Goal: Information Seeking & Learning: Check status

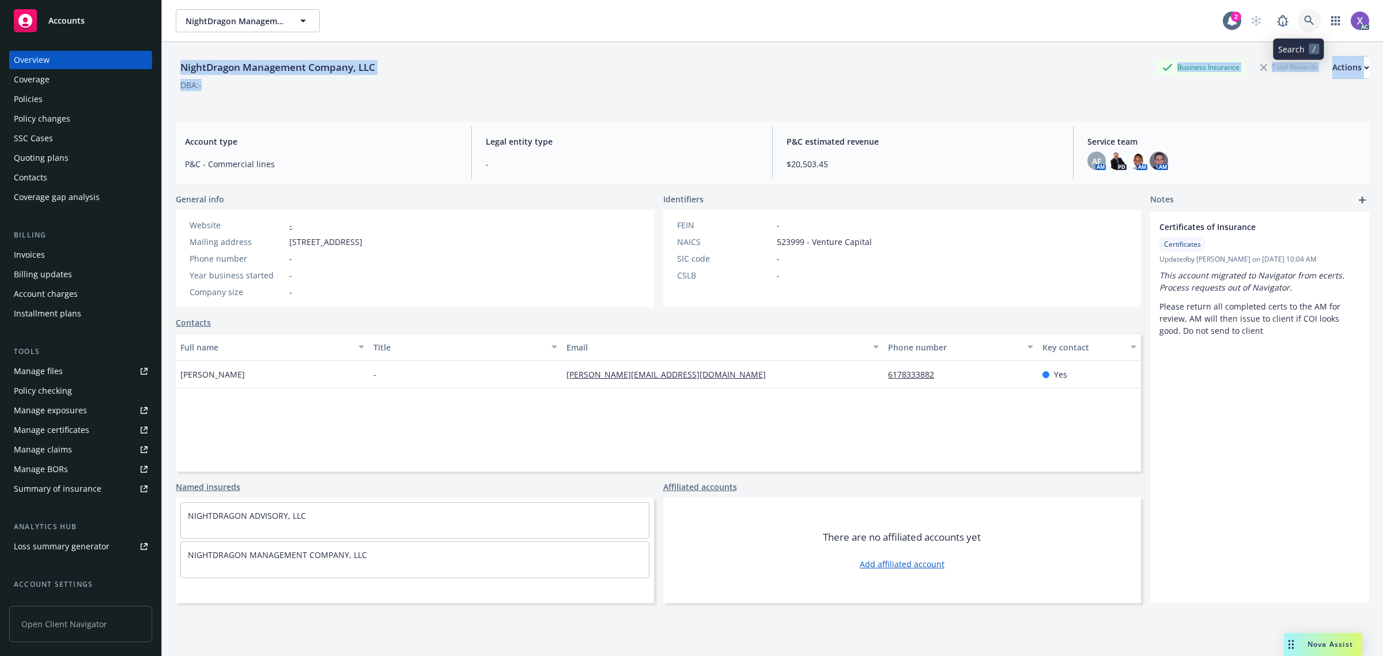
click at [1304, 22] on icon at bounding box center [1309, 21] width 10 height 10
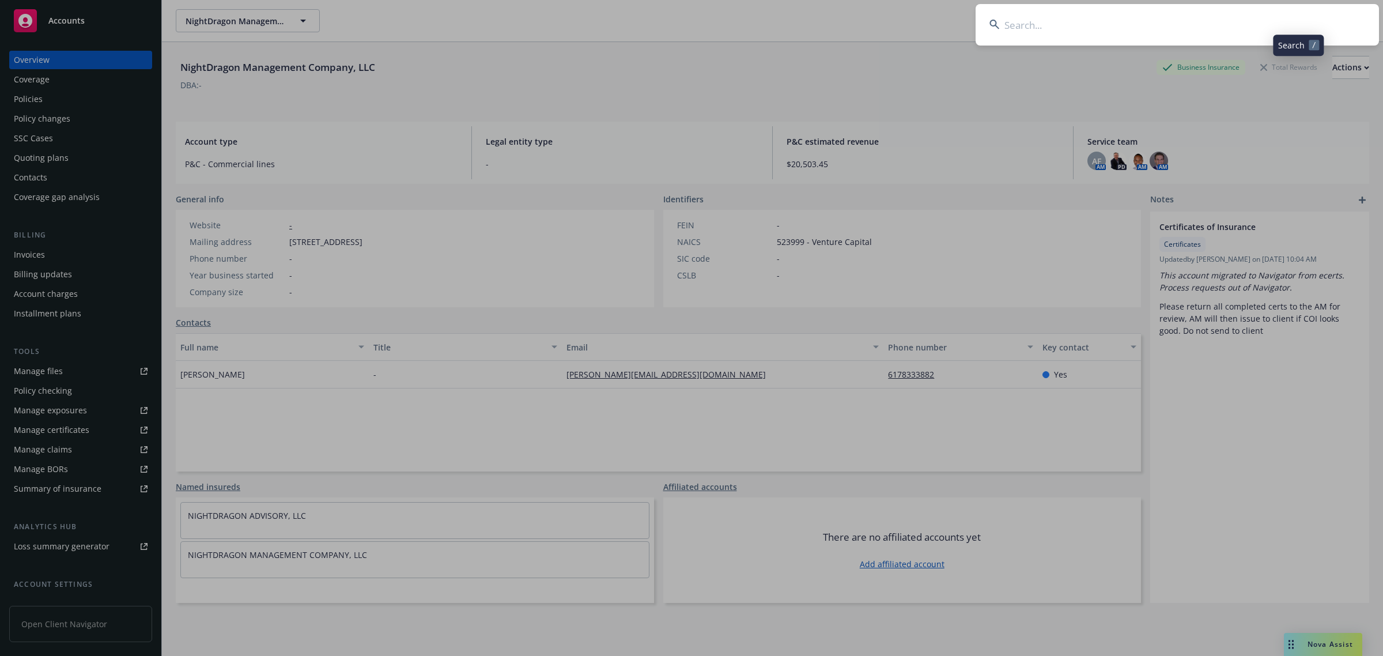
click at [1153, 30] on input at bounding box center [1177, 24] width 403 height 41
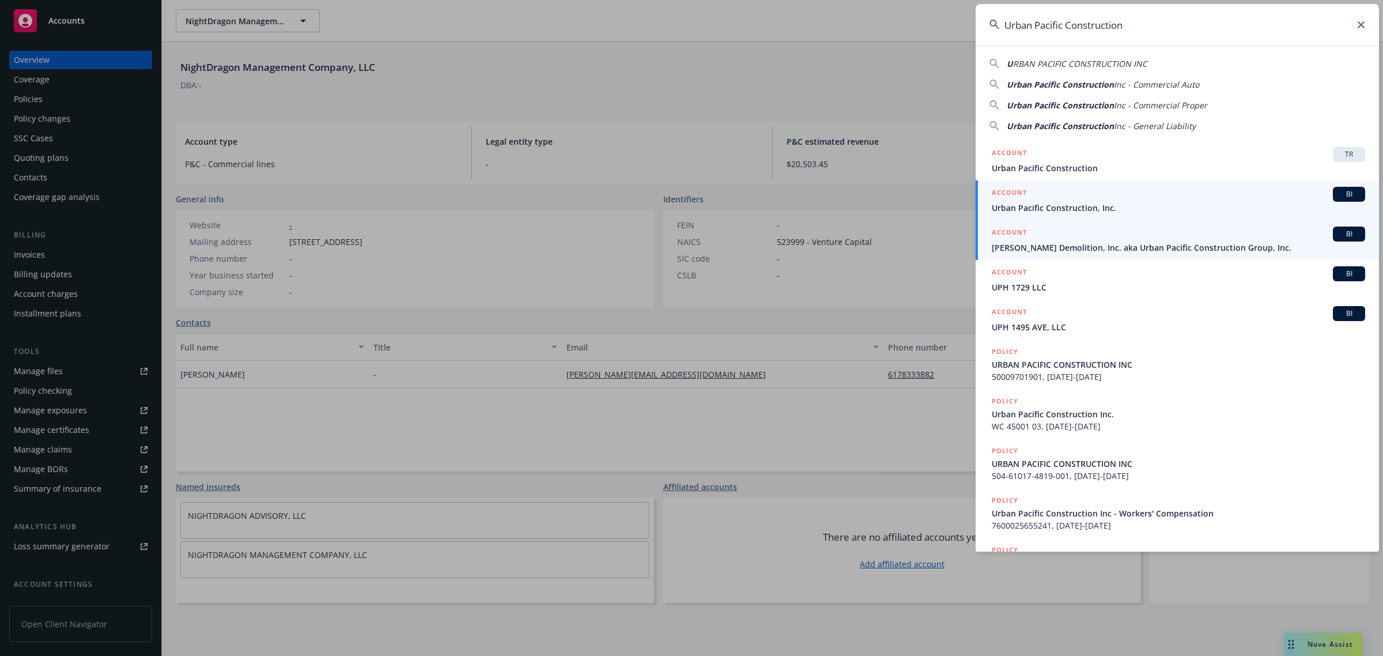
type input "Urban Pacific Construction"
click at [1049, 218] on link "ACCOUNT BI Urban Pacific Construction, Inc." at bounding box center [1177, 200] width 403 height 40
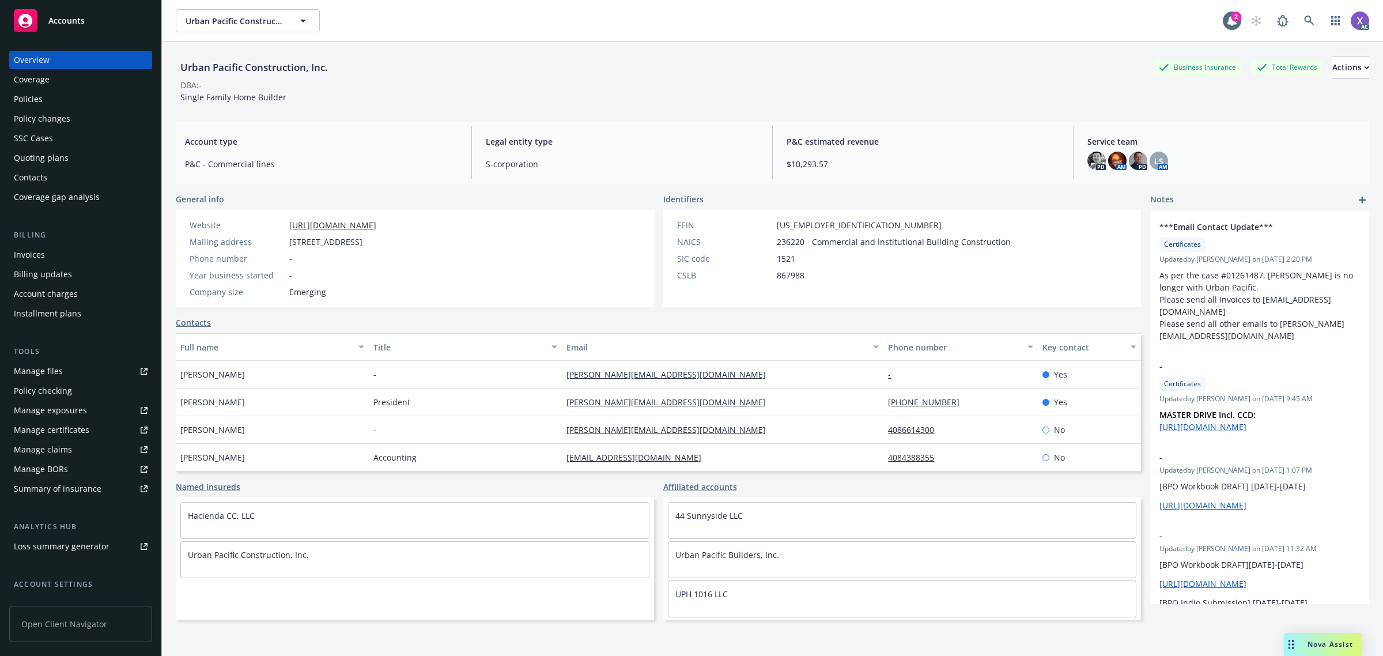
click at [24, 254] on div "Invoices" at bounding box center [29, 255] width 31 height 18
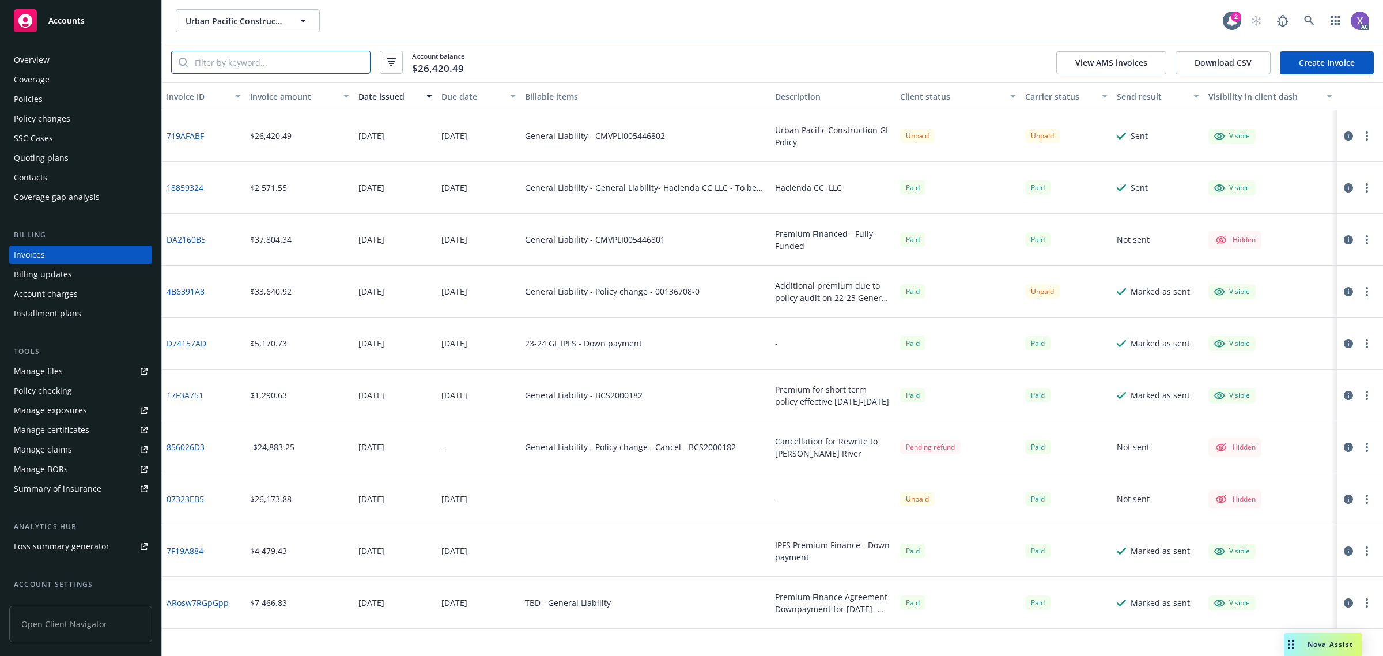
click at [266, 56] on input "search" at bounding box center [279, 62] width 182 height 22
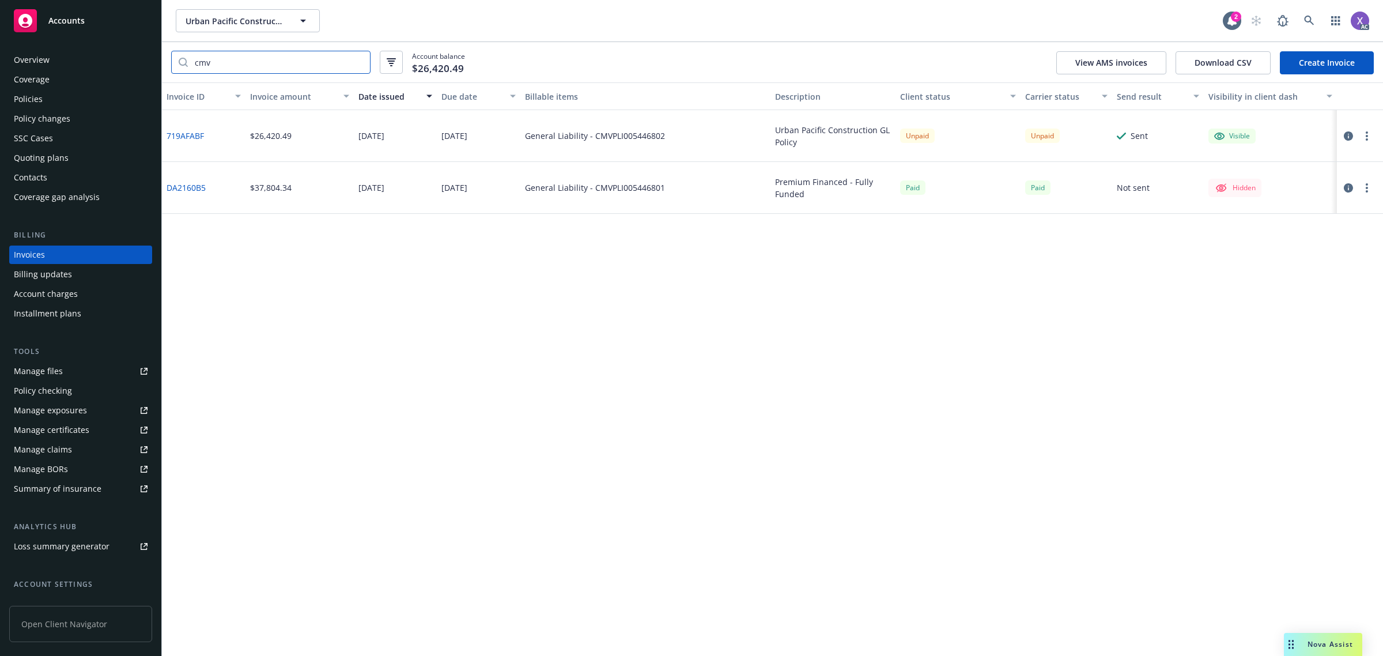
type input "cmv"
click at [18, 103] on div "Policies" at bounding box center [28, 99] width 29 height 18
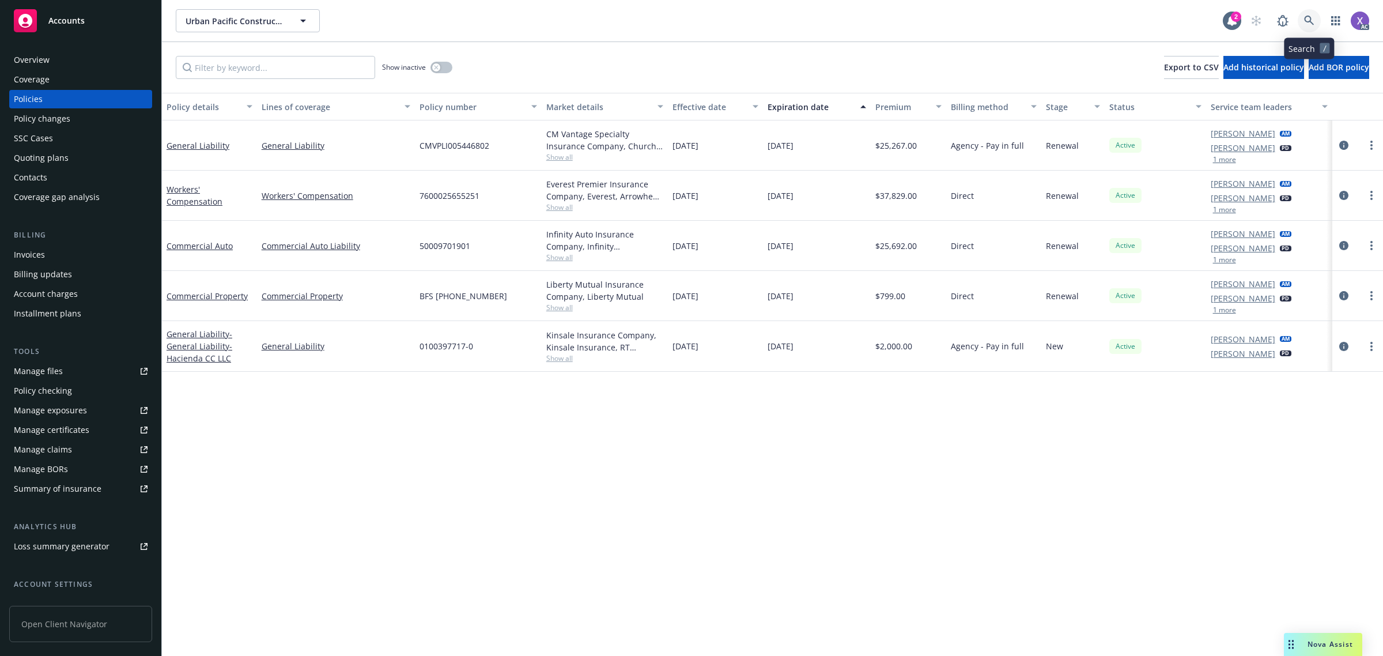
click at [1307, 20] on icon at bounding box center [1309, 21] width 10 height 10
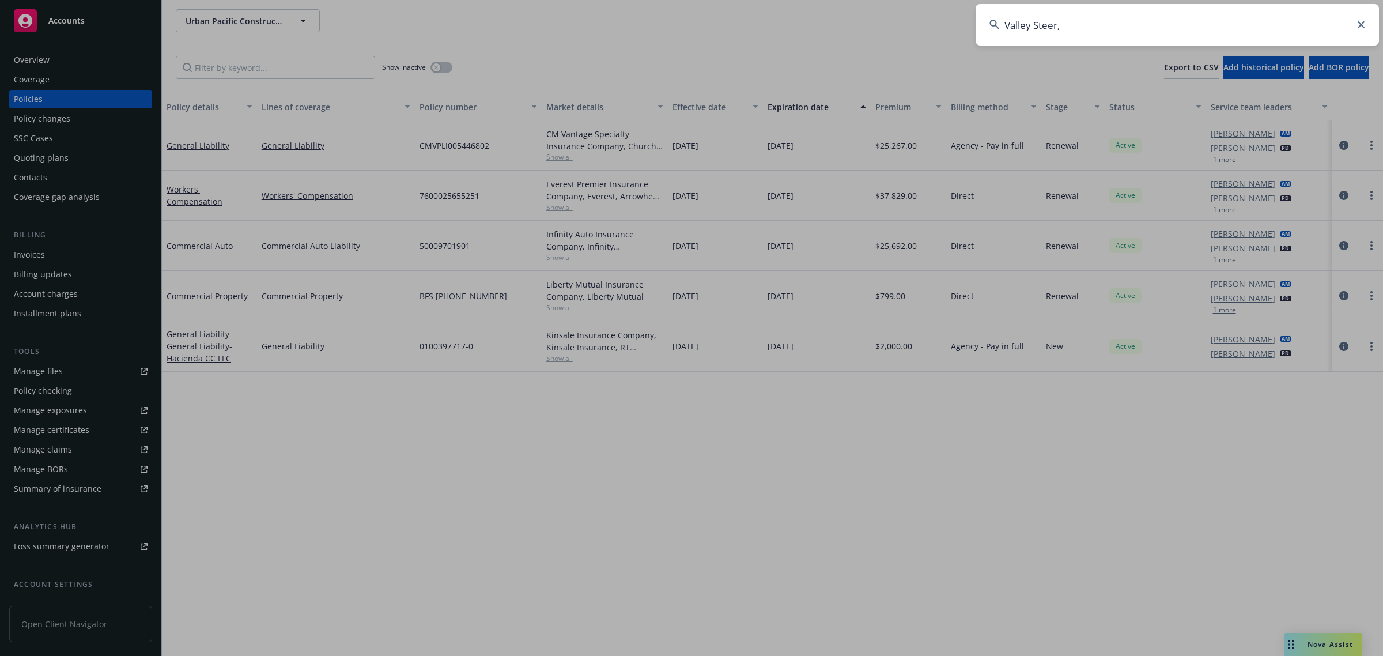
click at [1171, 37] on input "Valley Steer," at bounding box center [1177, 24] width 403 height 41
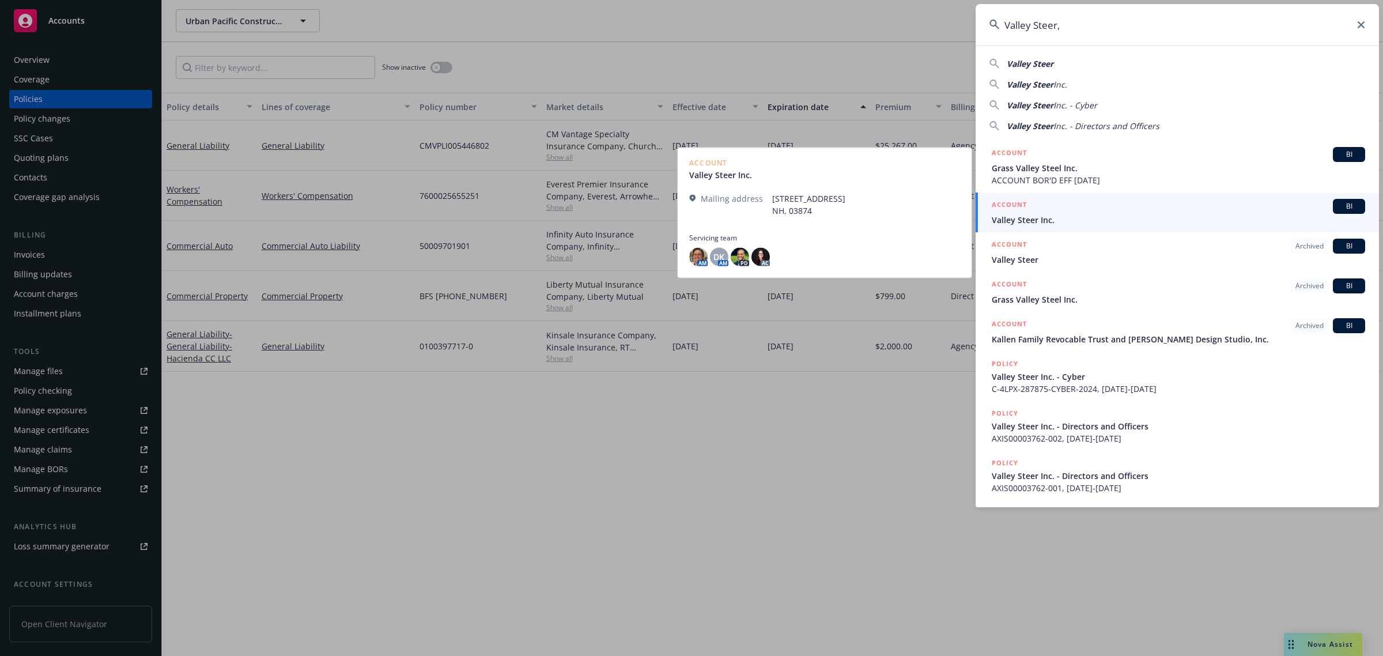
type input "Valley Steer,"
click at [1052, 228] on link "ACCOUNT BI Valley Steer Inc." at bounding box center [1177, 212] width 403 height 40
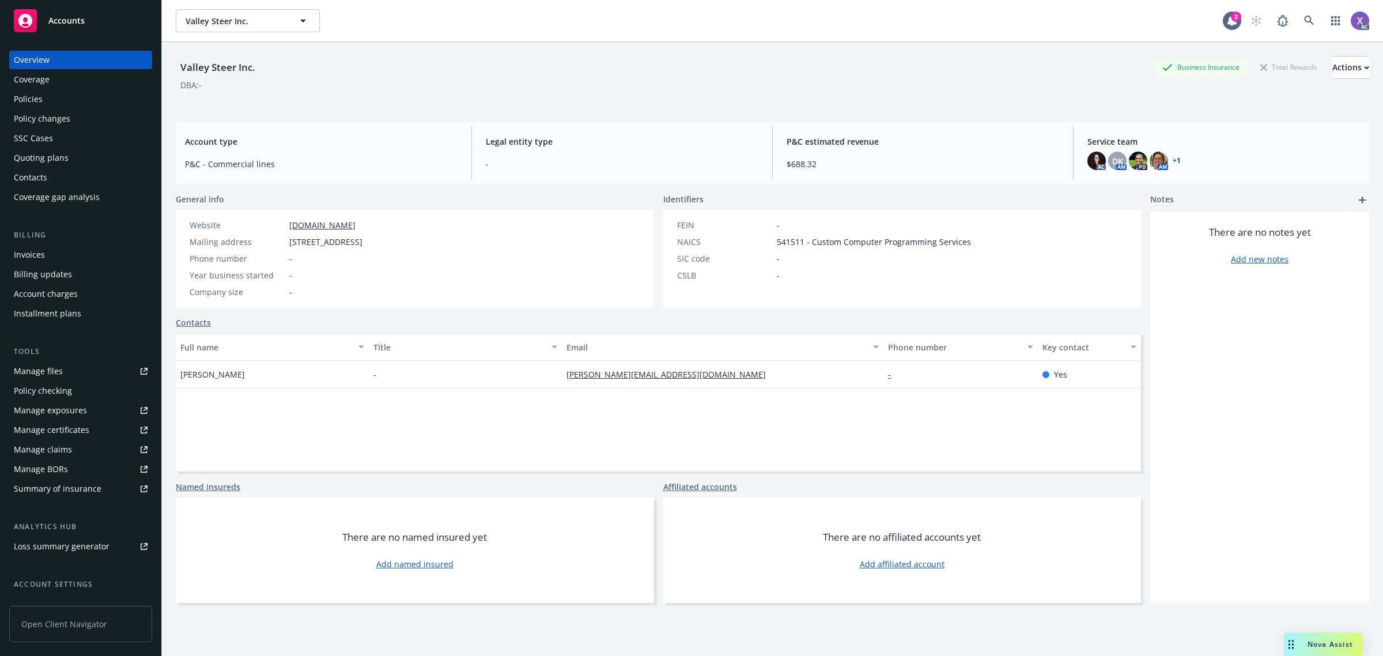
click at [39, 254] on div "Invoices" at bounding box center [29, 255] width 31 height 18
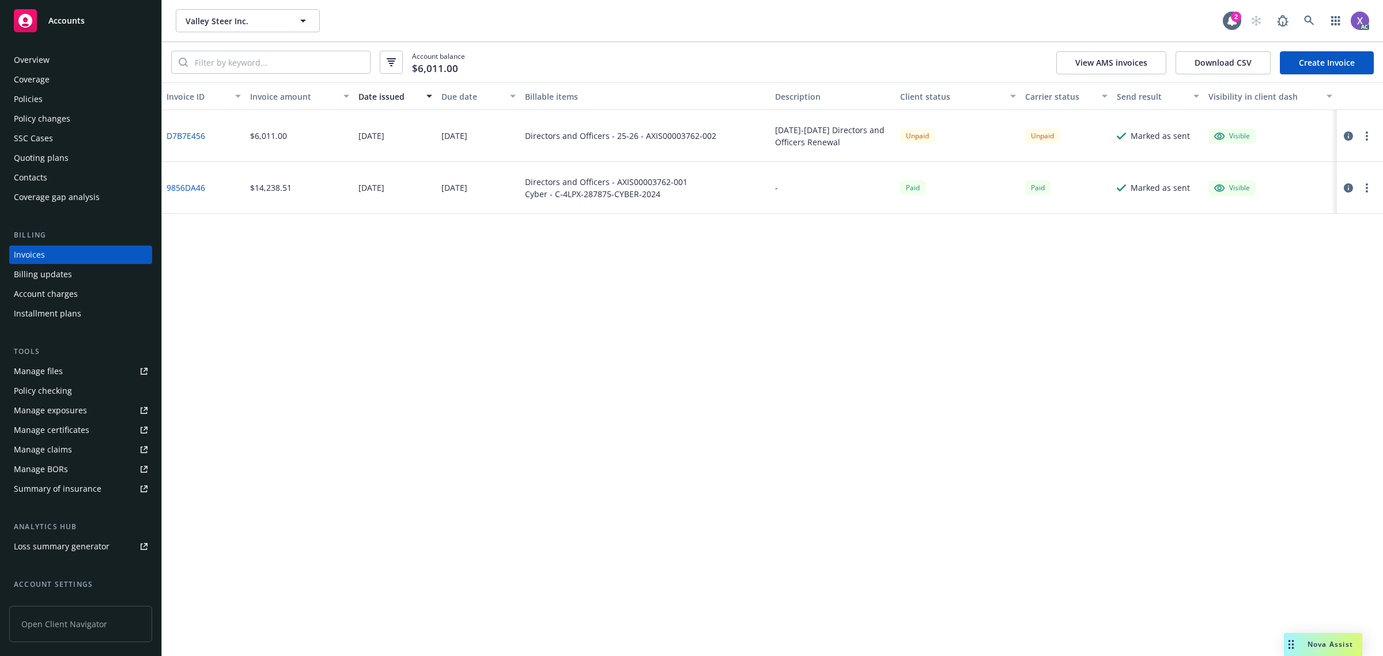
click at [28, 102] on div "Policies" at bounding box center [28, 99] width 29 height 18
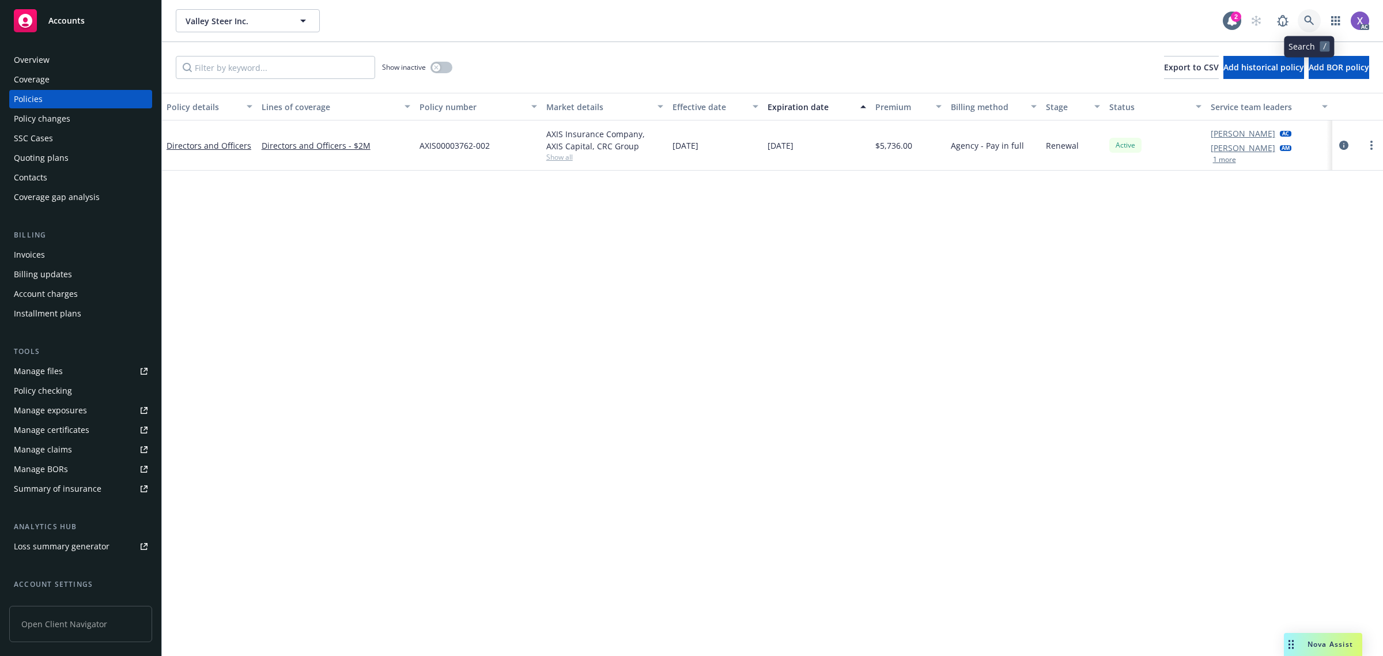
click at [1309, 16] on icon at bounding box center [1309, 21] width 10 height 10
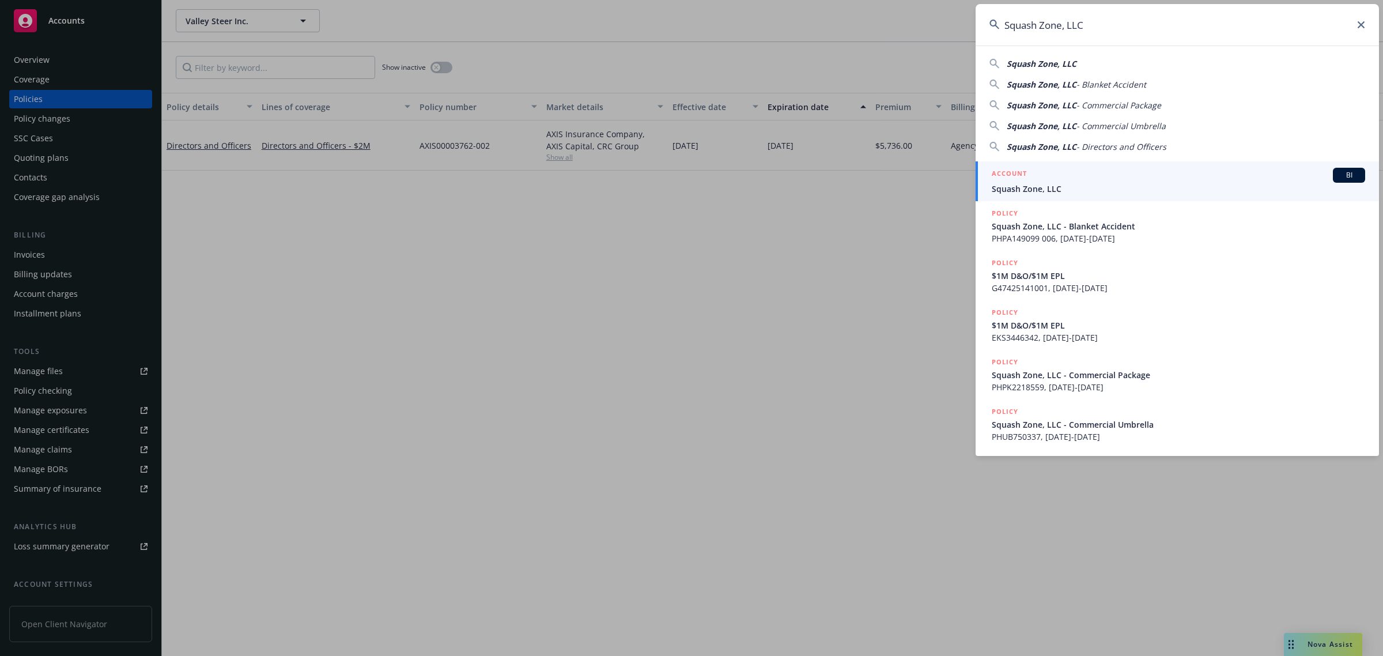
type input "Squash Zone, LLC"
click at [1051, 197] on link "ACCOUNT BI Squash Zone, LLC" at bounding box center [1177, 181] width 403 height 40
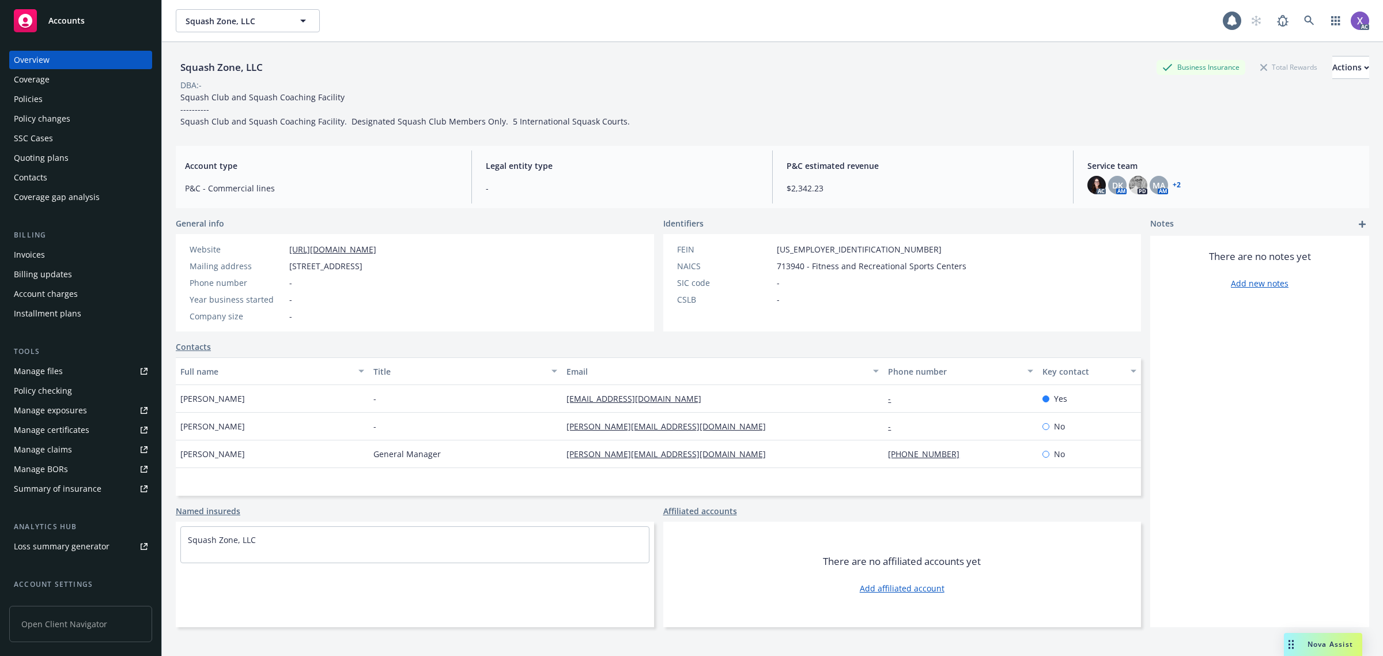
click at [22, 258] on div "Invoices" at bounding box center [29, 255] width 31 height 18
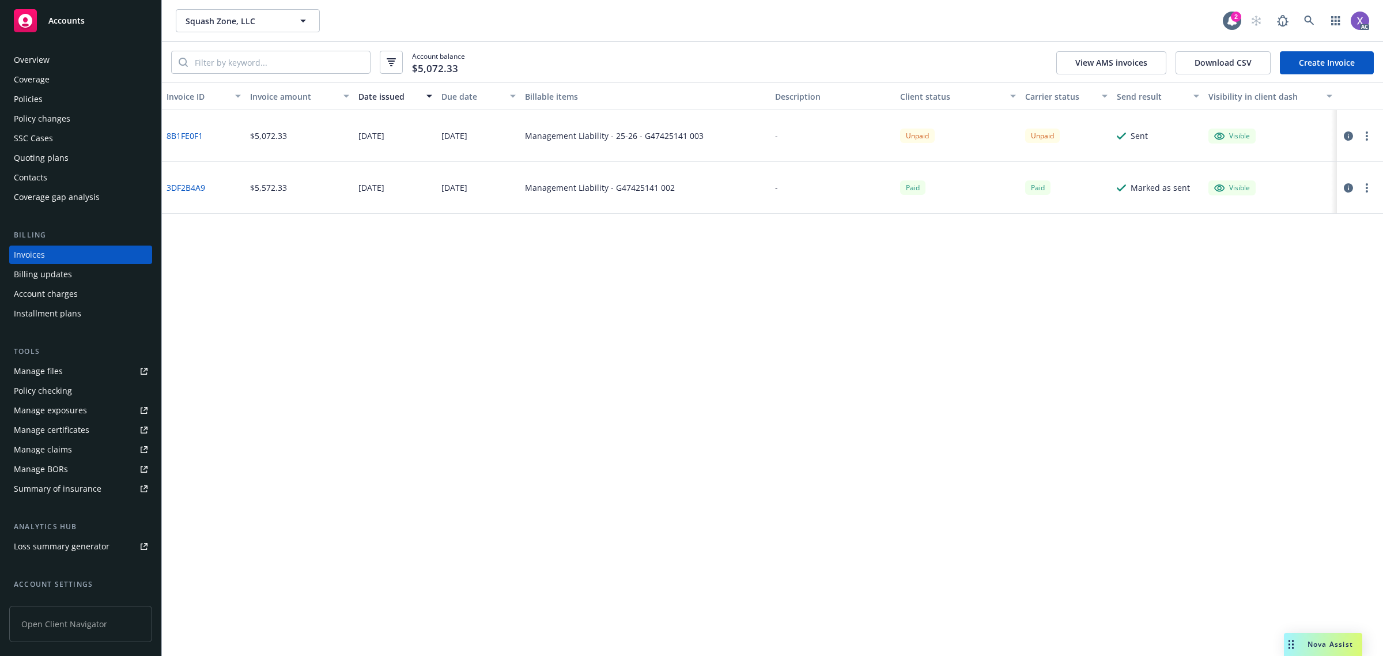
click at [41, 99] on div "Policies" at bounding box center [28, 99] width 29 height 18
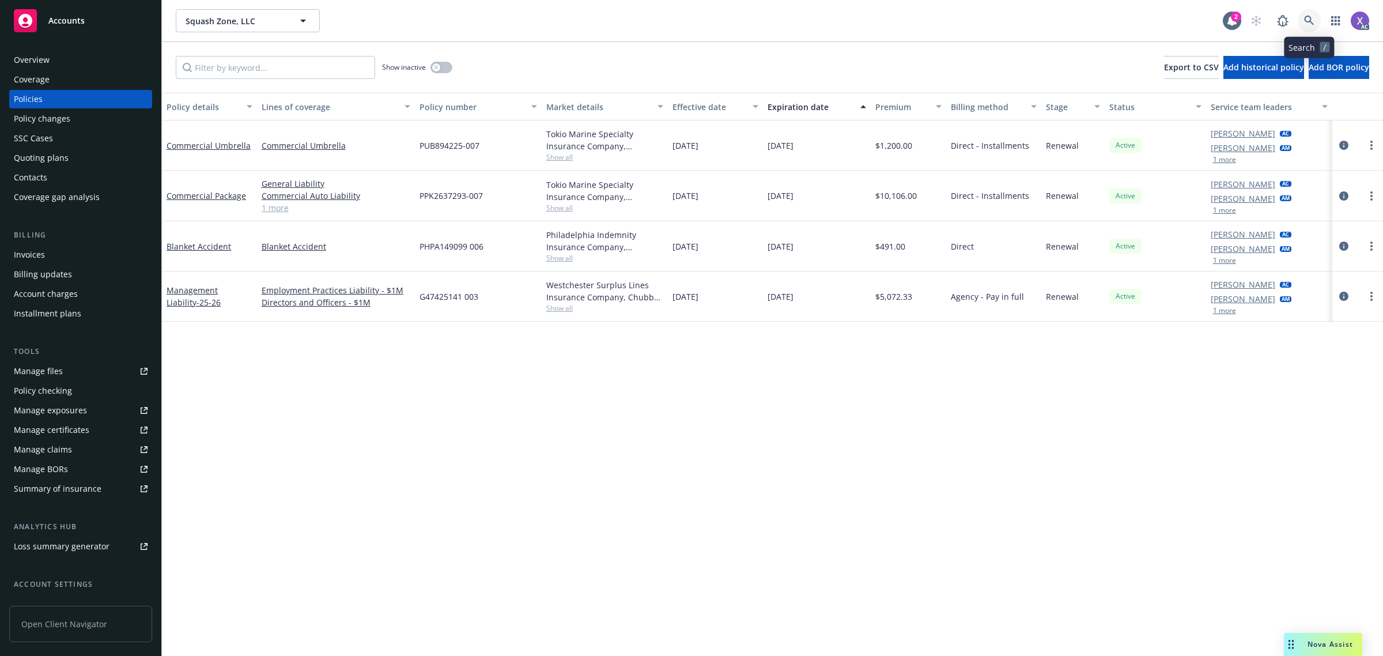
click at [1309, 19] on icon at bounding box center [1309, 21] width 10 height 10
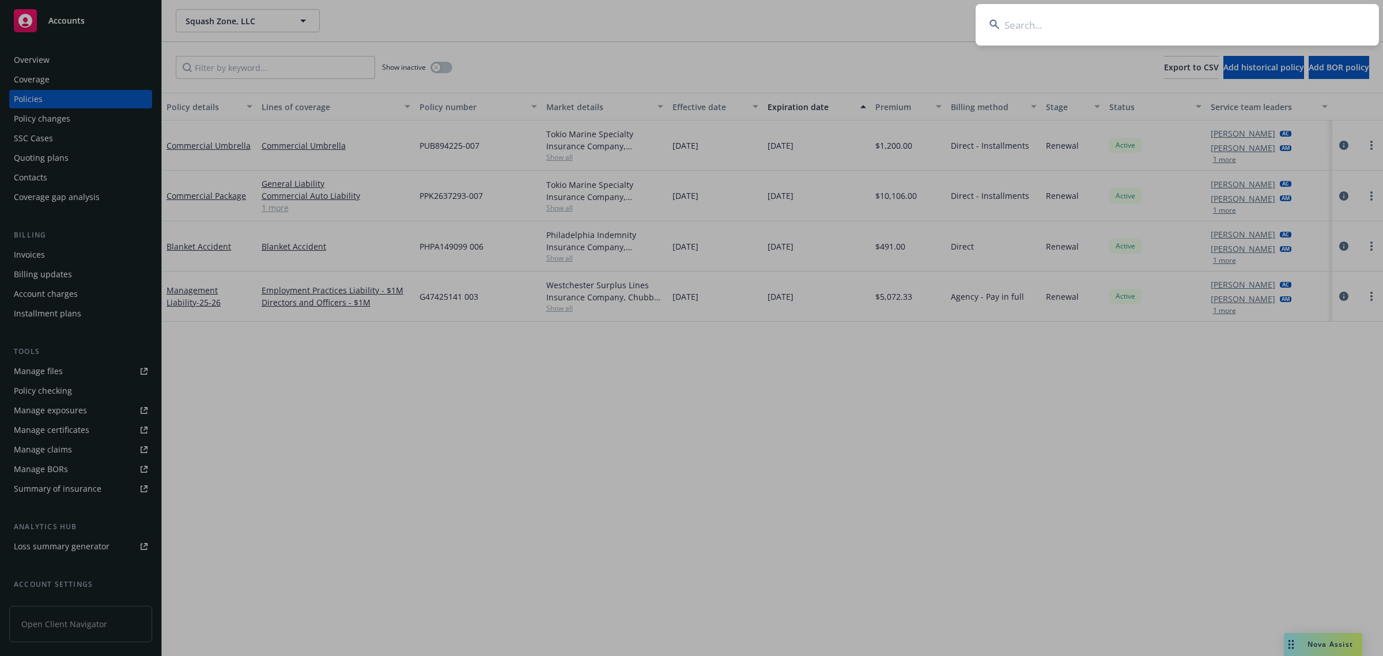
click at [1151, 27] on input at bounding box center [1177, 24] width 403 height 41
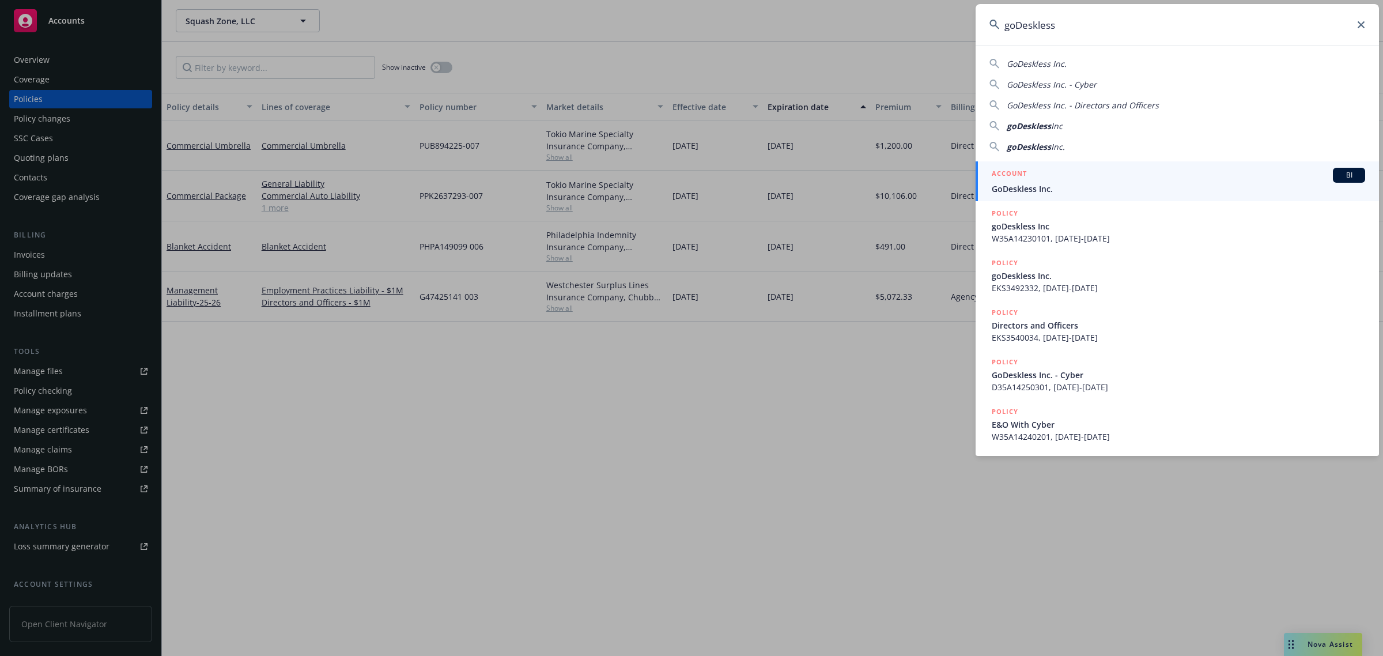
type input "goDeskless"
drag, startPoint x: 1077, startPoint y: 182, endPoint x: 1069, endPoint y: 182, distance: 7.5
click at [1077, 180] on div "ACCOUNT BI" at bounding box center [1178, 175] width 373 height 15
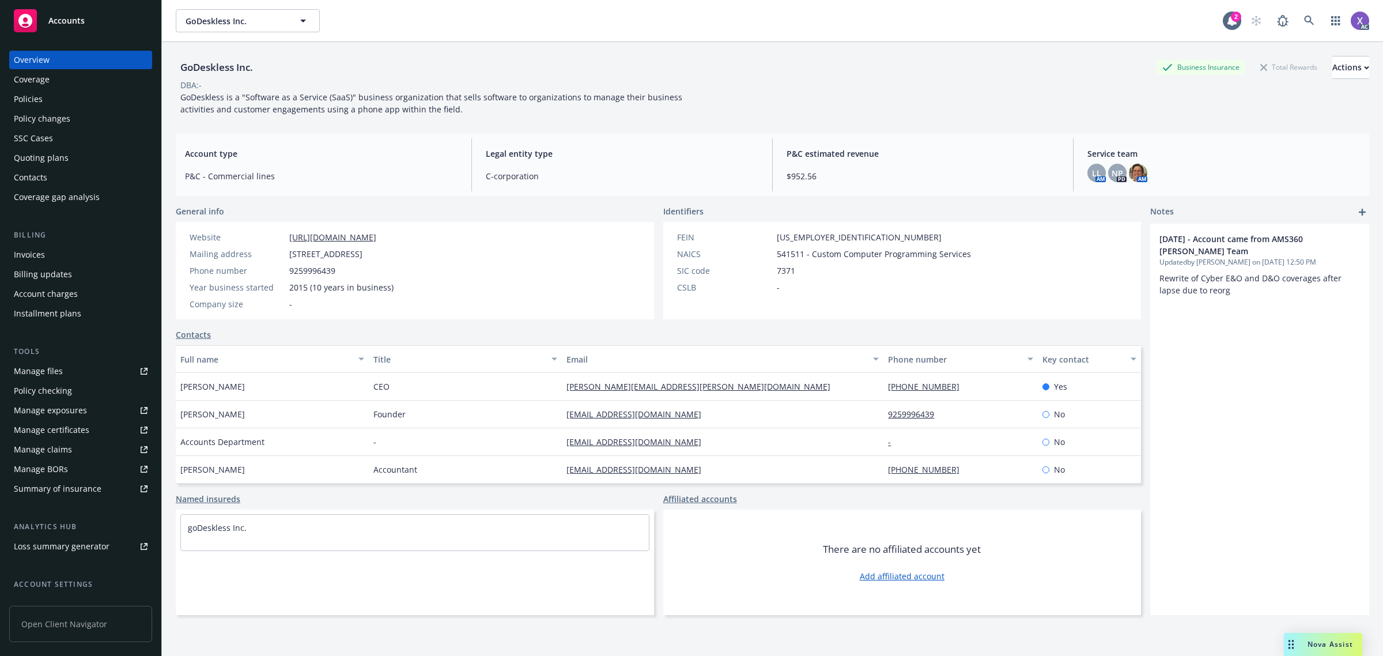
click at [18, 252] on div "Invoices" at bounding box center [29, 255] width 31 height 18
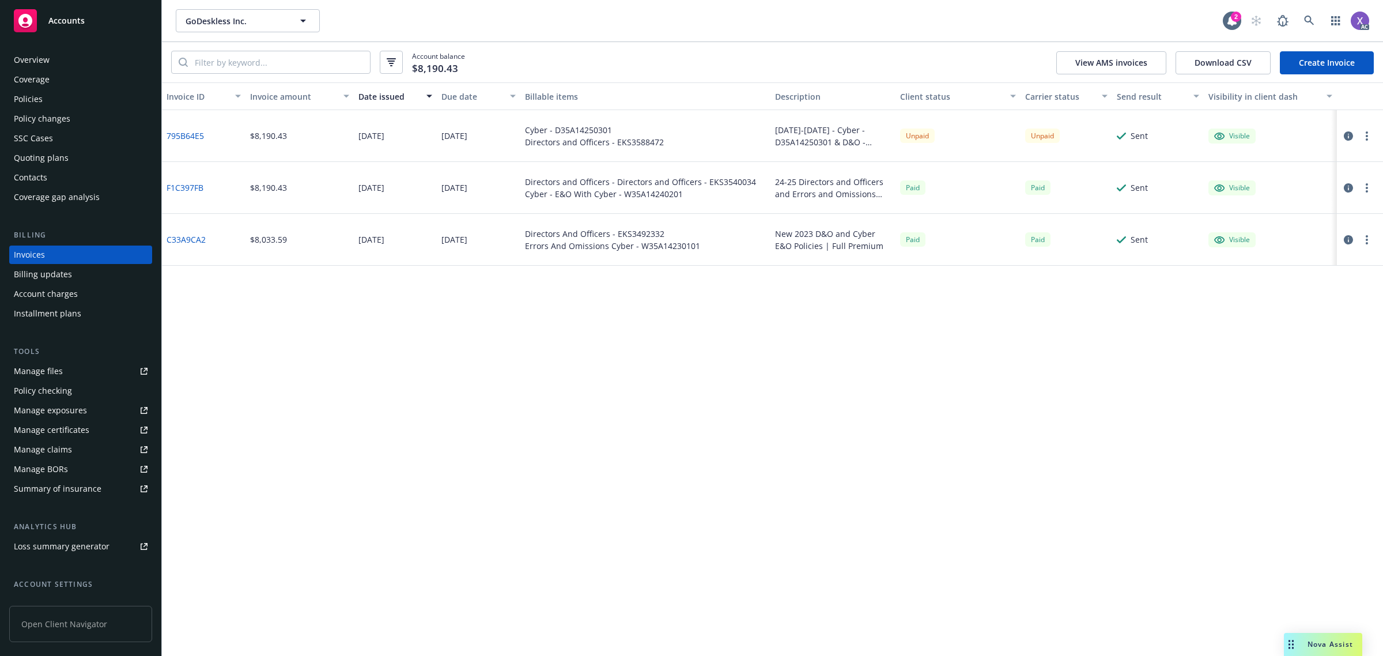
click at [43, 97] on div "Policies" at bounding box center [81, 99] width 134 height 18
